Goal: Browse casually: Explore the website without a specific task or goal

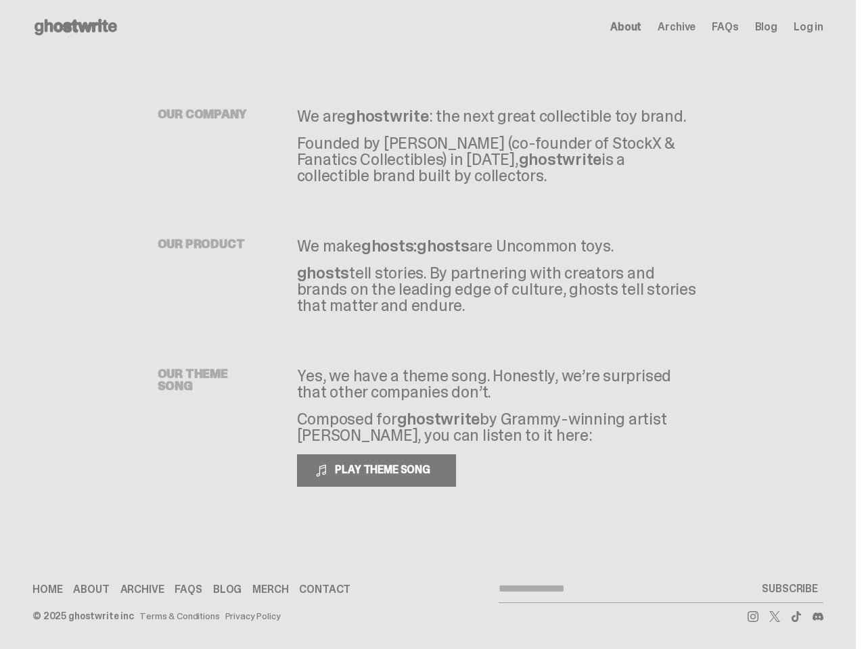
click at [427, 325] on div "OUR THEME SONG Yes, we have a theme song. Honestly, we’re surprised that other …" at bounding box center [428, 427] width 541 height 227
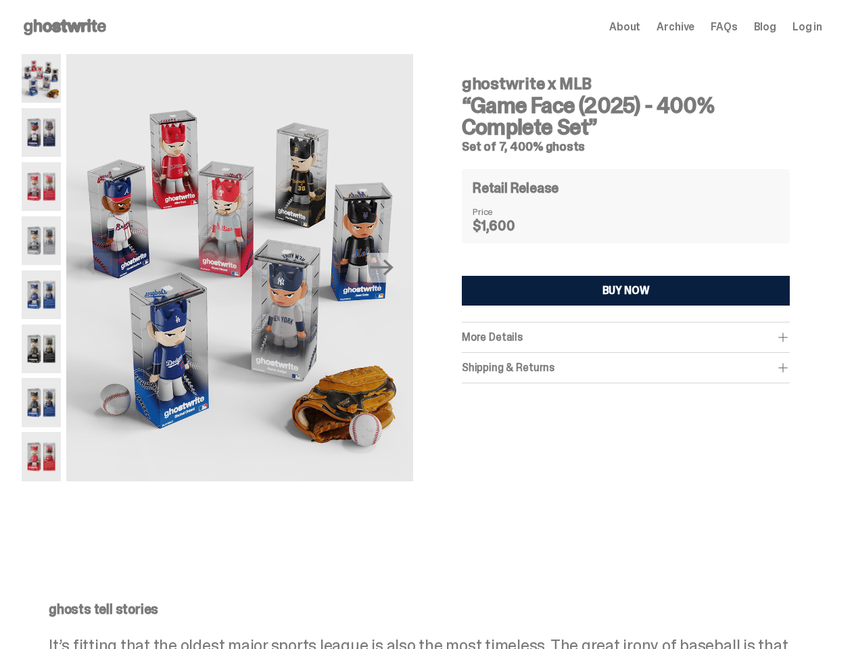
click at [427, 325] on div "Previous Next ghostwrite x MLB “Game Face (2025) - 400% Complete Set” Set of 7,…" at bounding box center [422, 296] width 801 height 484
click at [247, 268] on img at bounding box center [239, 271] width 347 height 434
click at [387, 268] on icon "Next" at bounding box center [382, 268] width 24 height 16
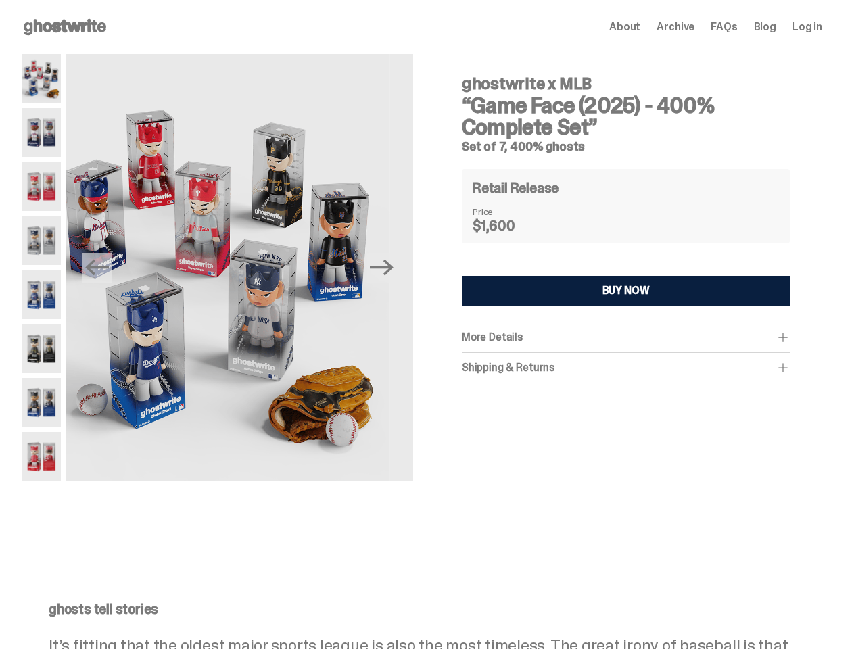
click at [0, 78] on div "ghostwrite x MLB “Game Face (2025) - 400% Complete Set” Set of 7, 400% ghosts P…" at bounding box center [422, 296] width 844 height 484
